Goal: Task Accomplishment & Management: Manage account settings

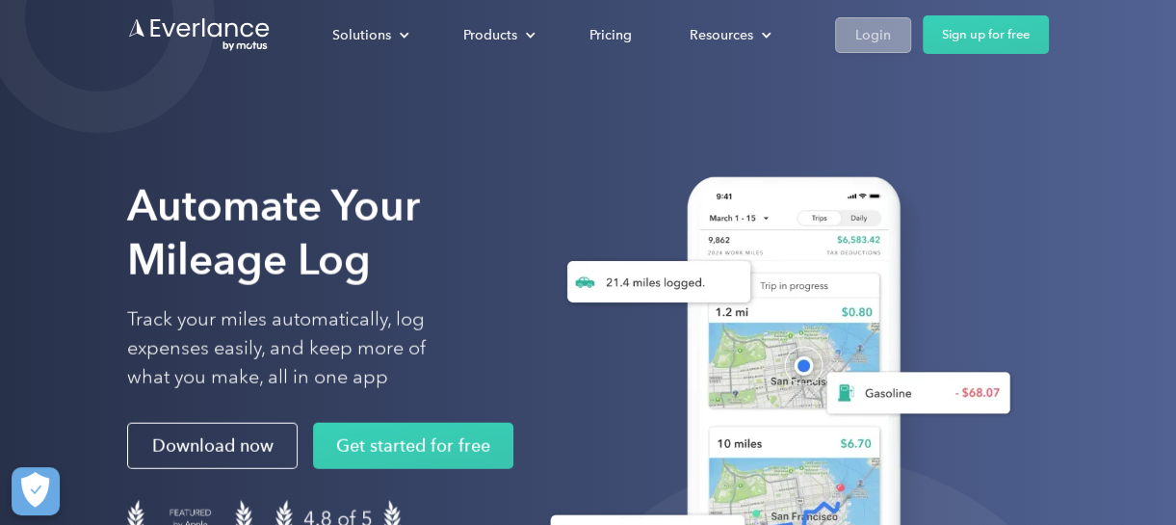
click at [882, 27] on div "Login" at bounding box center [874, 35] width 36 height 24
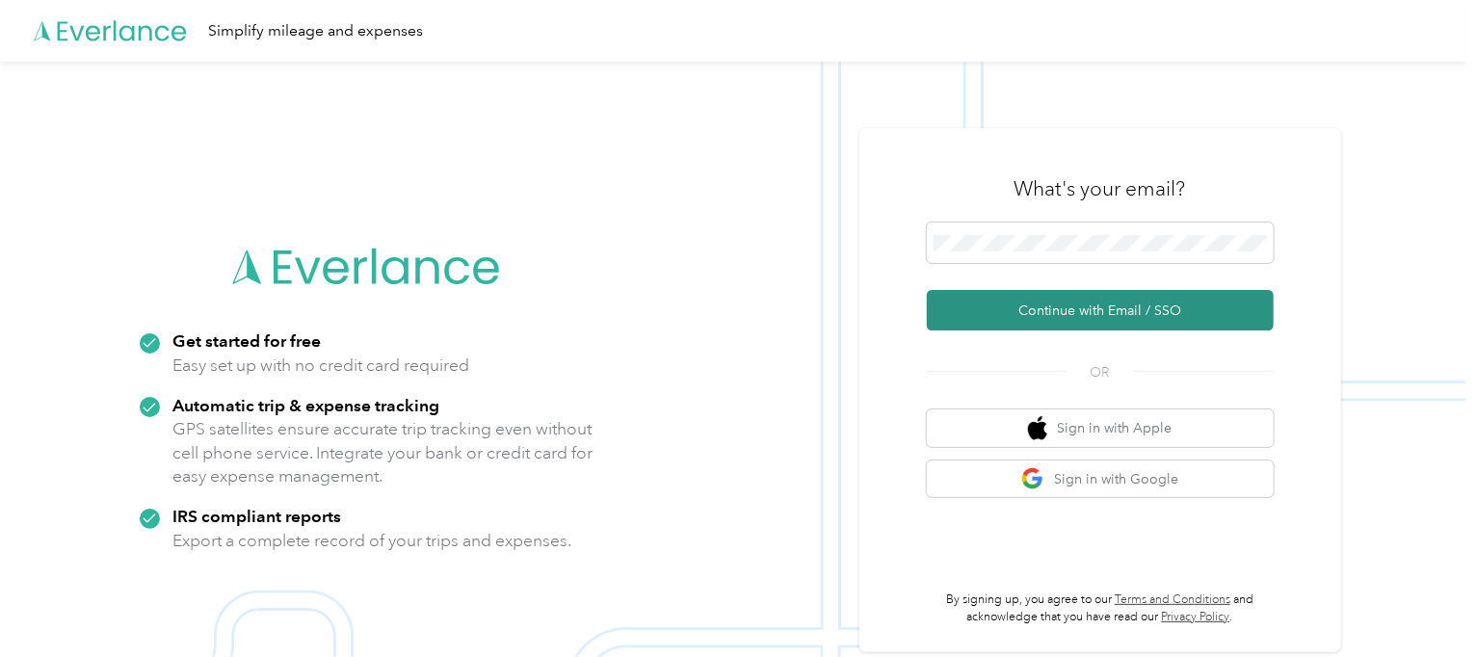
click at [1049, 312] on button "Continue with Email / SSO" at bounding box center [1100, 310] width 347 height 40
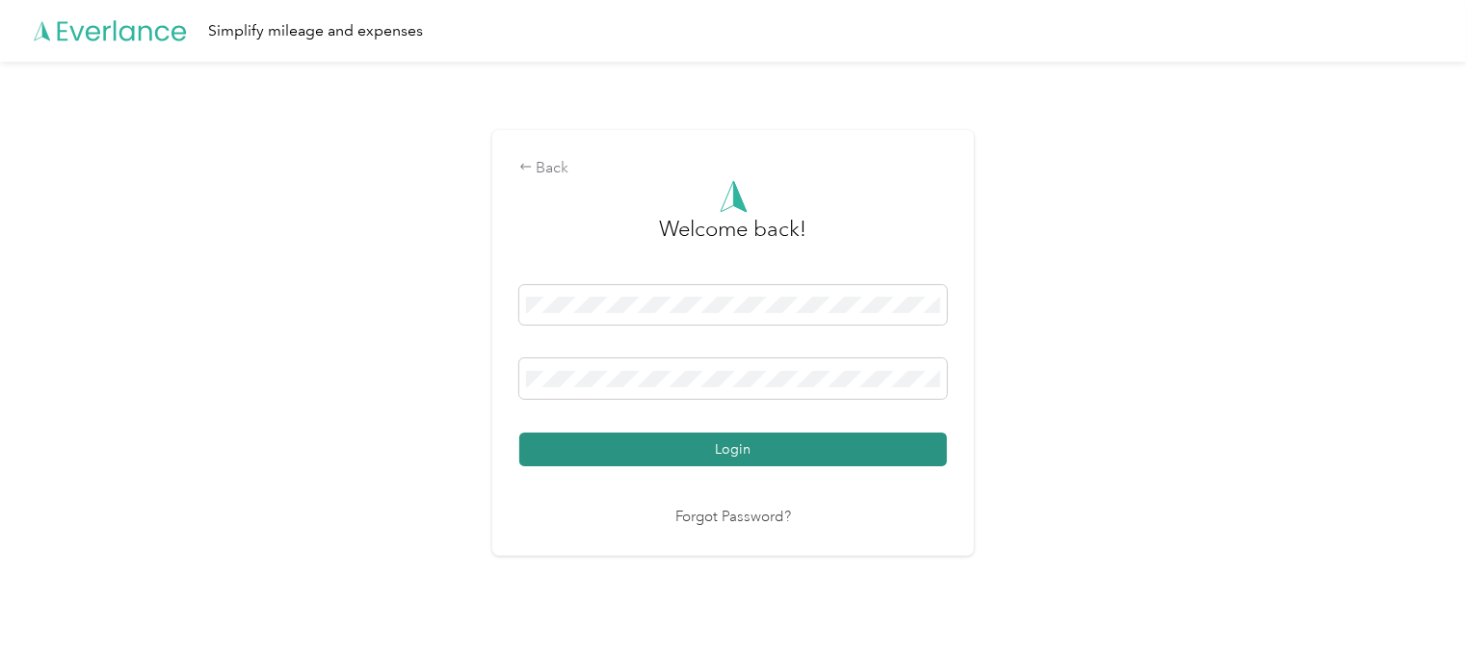
click at [830, 446] on button "Login" at bounding box center [733, 450] width 428 height 34
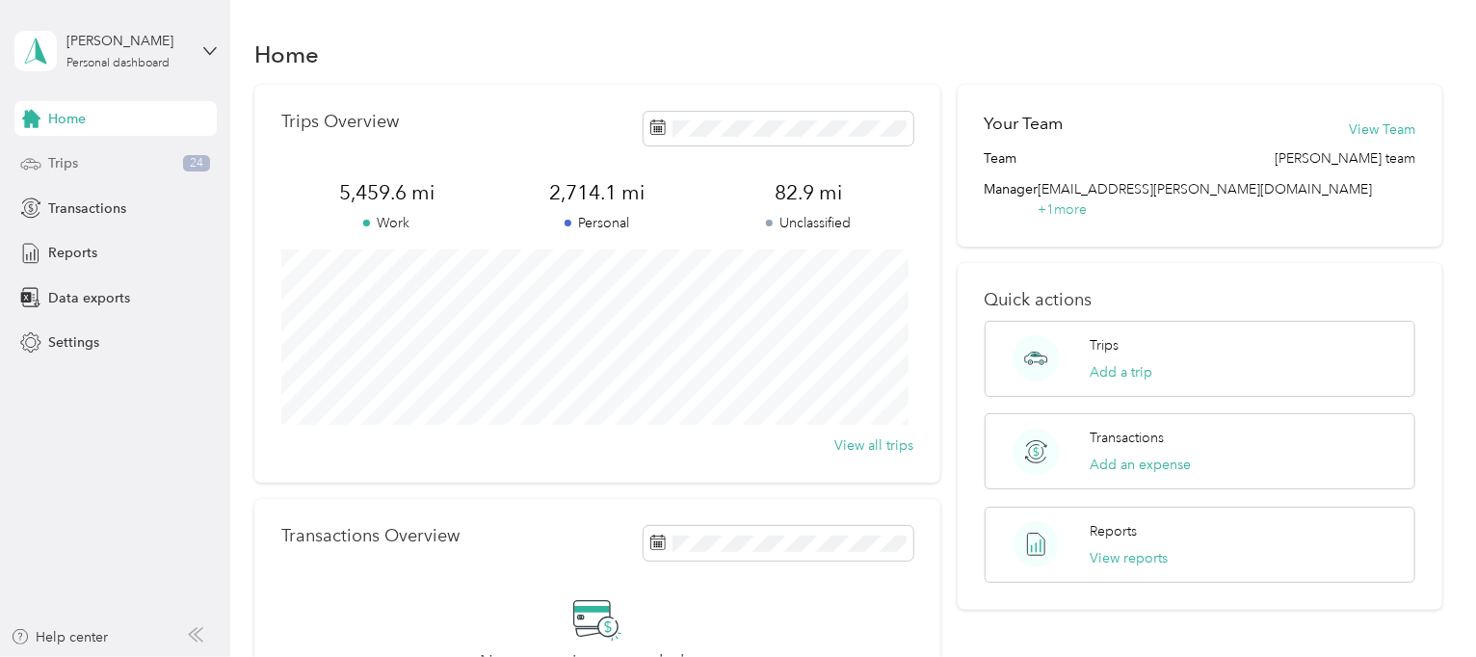
click at [75, 163] on span "Trips" at bounding box center [63, 163] width 30 height 20
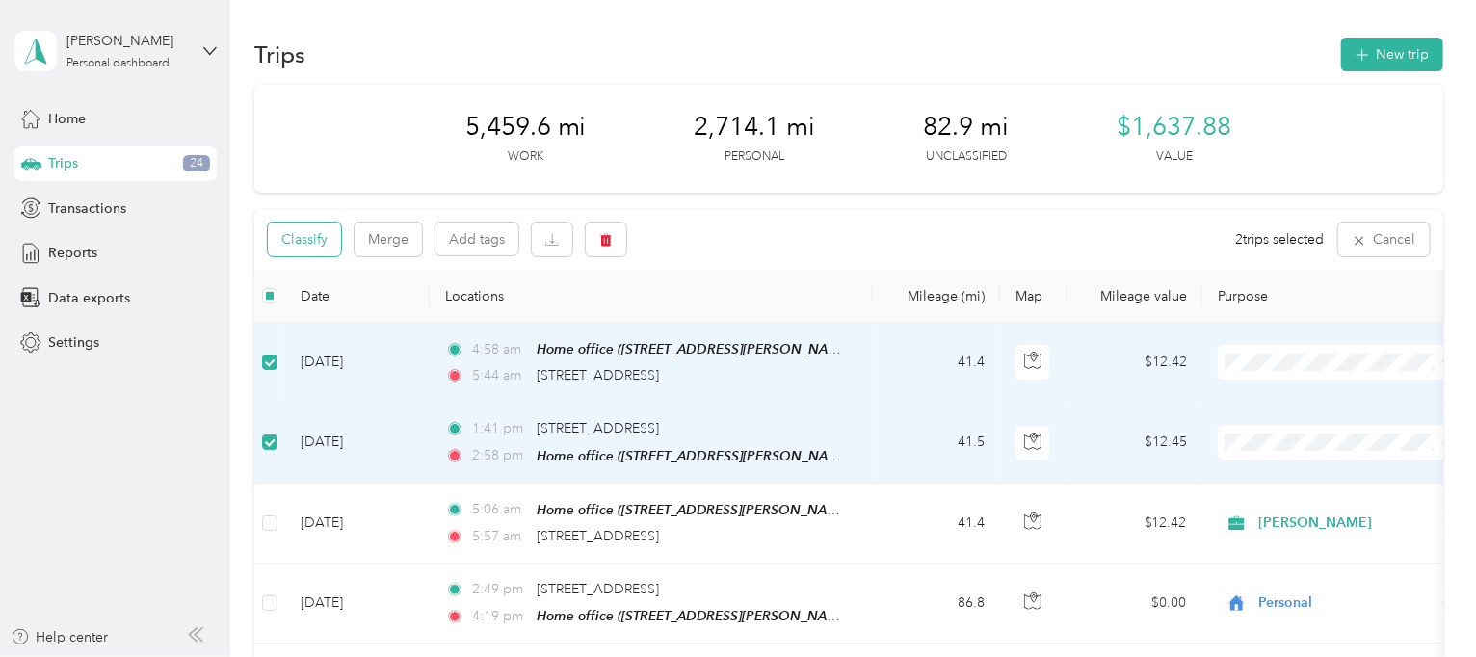
click at [316, 255] on button "Classify" at bounding box center [304, 240] width 73 height 34
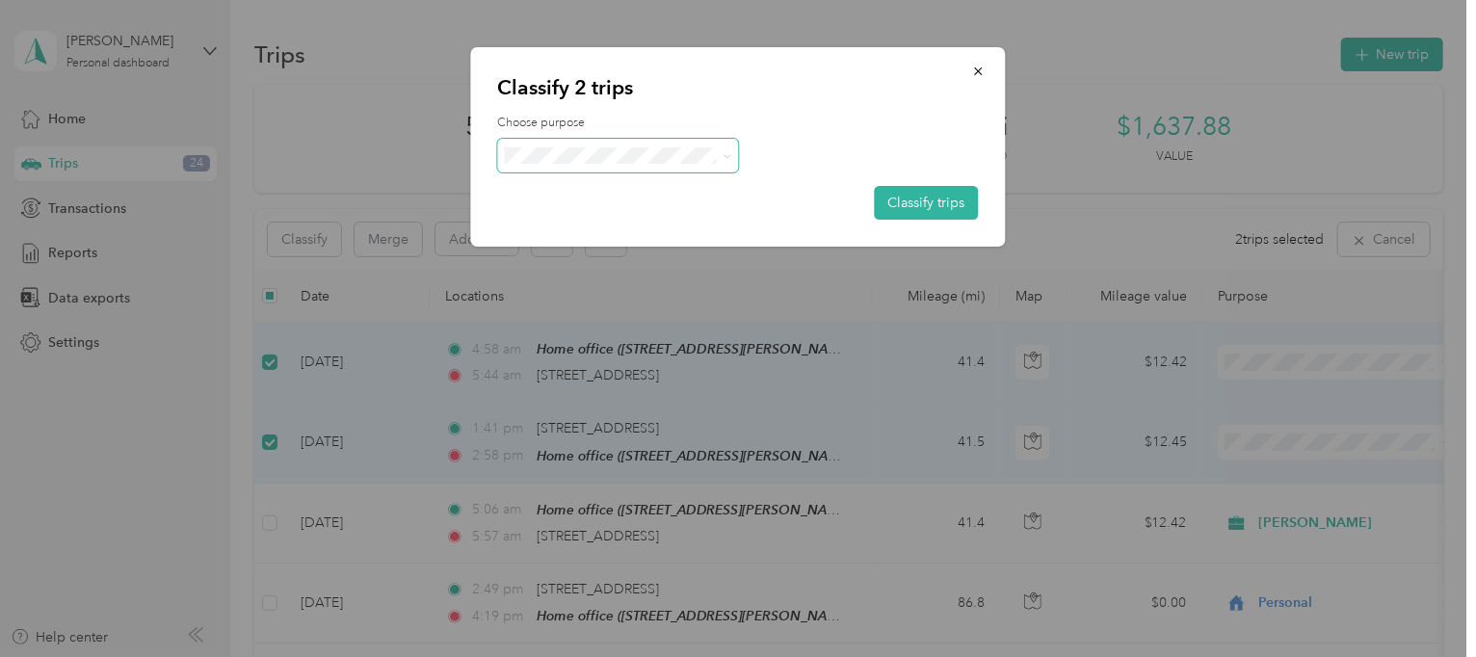
click at [734, 162] on span at bounding box center [618, 156] width 241 height 34
click at [723, 153] on icon at bounding box center [727, 156] width 9 height 9
click at [575, 199] on ol "[PERSON_NAME] Personal" at bounding box center [618, 200] width 241 height 67
click at [723, 154] on icon at bounding box center [727, 156] width 9 height 9
click at [571, 196] on li "[PERSON_NAME]" at bounding box center [618, 190] width 241 height 34
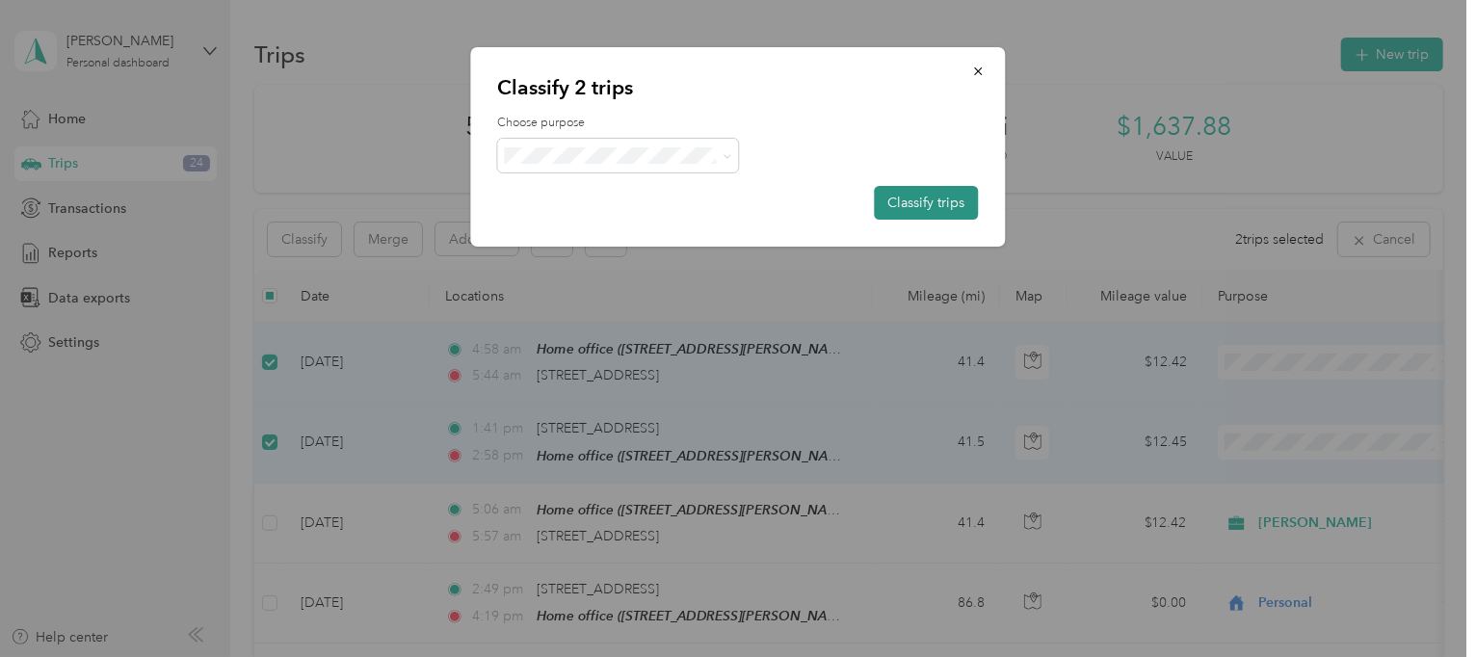
click at [901, 200] on button "Classify trips" at bounding box center [927, 203] width 104 height 34
